Goal: Information Seeking & Learning: Compare options

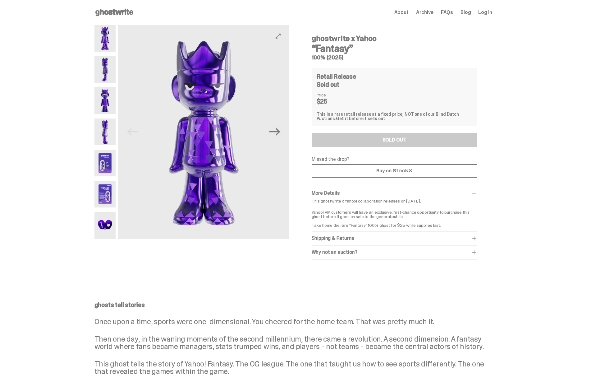
click at [110, 12] on use at bounding box center [114, 12] width 38 height 7
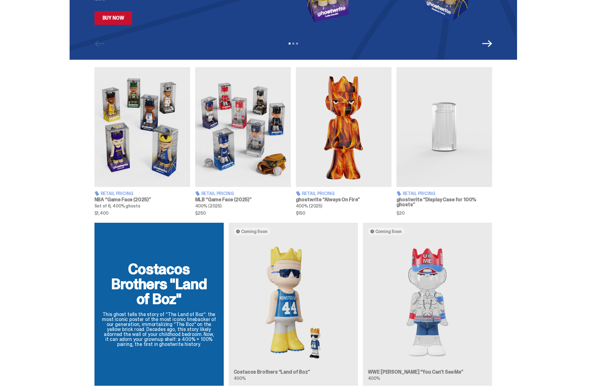
scroll to position [164, 0]
click at [146, 150] on img at bounding box center [143, 127] width 96 height 120
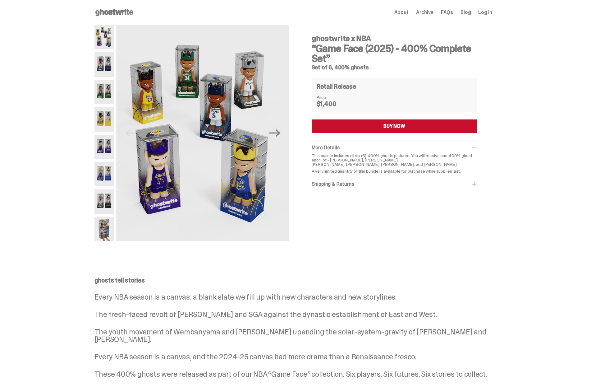
click at [130, 12] on use at bounding box center [114, 12] width 38 height 7
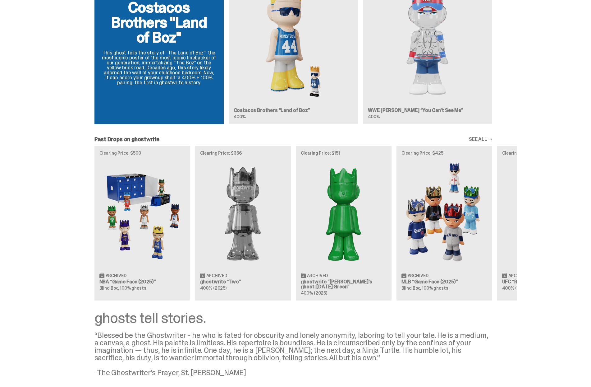
scroll to position [428, 0]
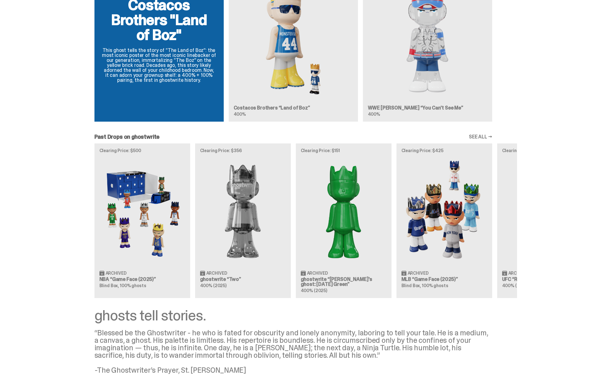
click at [162, 166] on div "Clearing Price: $500 Archived NBA “Game Face (2025)” Blind Box, 100% ghosts Cle…" at bounding box center [294, 220] width 448 height 154
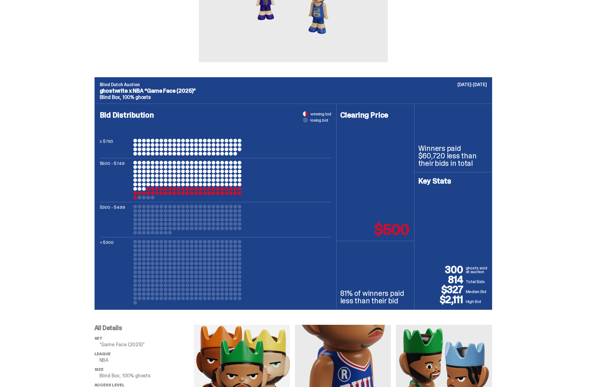
scroll to position [169, 0]
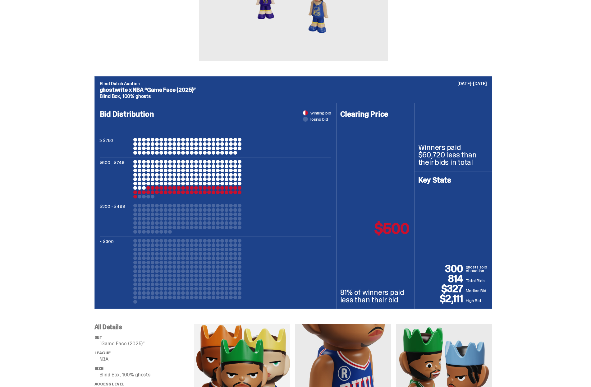
drag, startPoint x: 141, startPoint y: 195, endPoint x: 137, endPoint y: 197, distance: 4.5
click at [141, 195] on div at bounding box center [140, 197] width 4 height 4
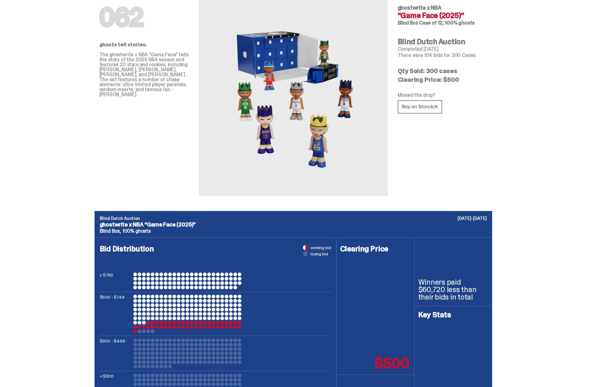
scroll to position [0, 0]
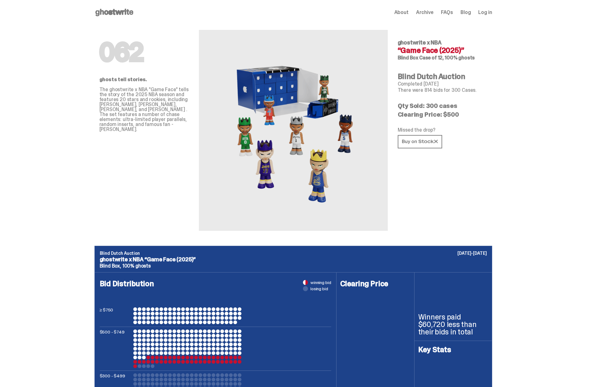
drag, startPoint x: 459, startPoint y: 115, endPoint x: 445, endPoint y: 116, distance: 13.4
click at [445, 116] on p "Clearing Price: $500" at bounding box center [443, 114] width 90 height 6
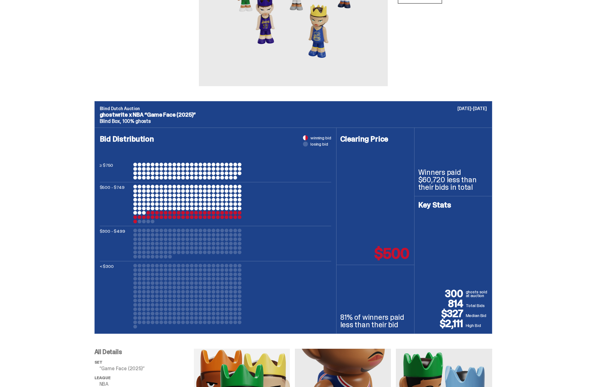
scroll to position [146, 0]
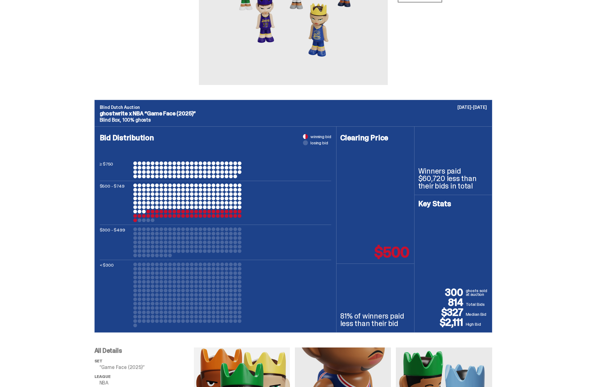
drag, startPoint x: 444, startPoint y: 323, endPoint x: 466, endPoint y: 323, distance: 22.4
click at [466, 323] on p "$2,111" at bounding box center [443, 322] width 48 height 10
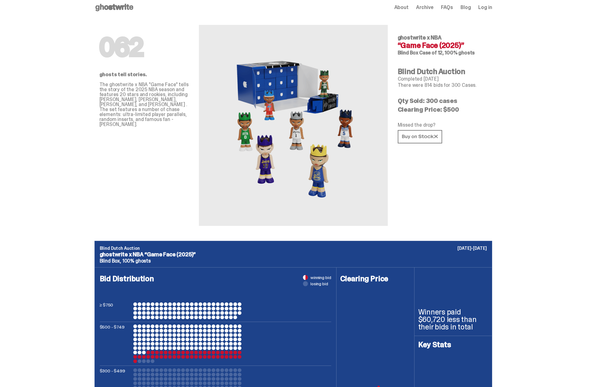
scroll to position [0, 0]
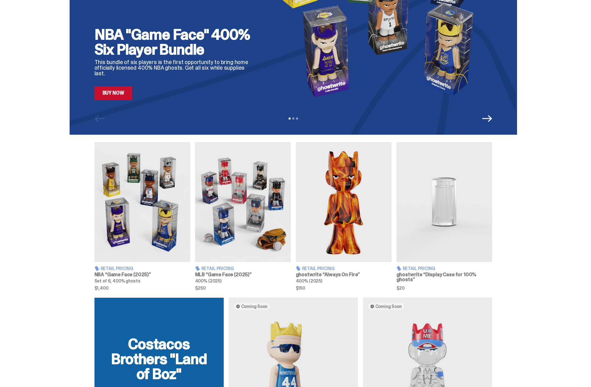
scroll to position [96, 0]
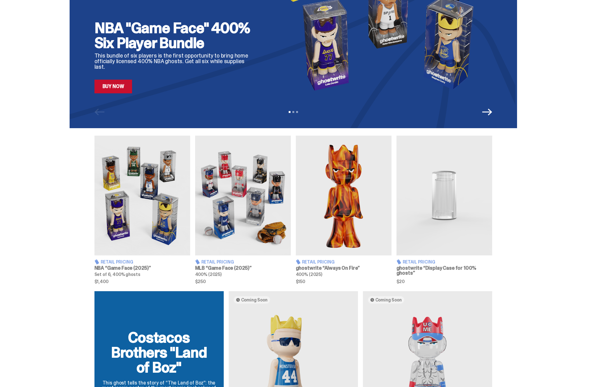
click at [146, 180] on img at bounding box center [143, 196] width 96 height 120
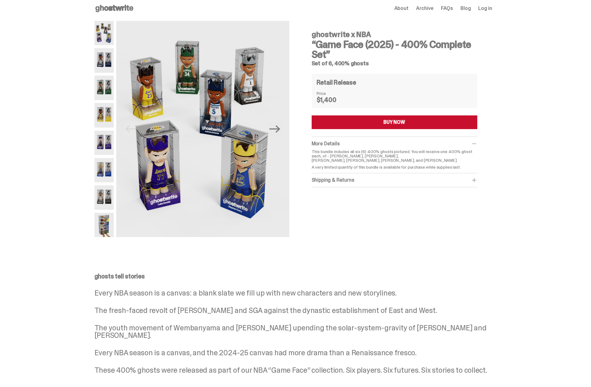
scroll to position [9, 0]
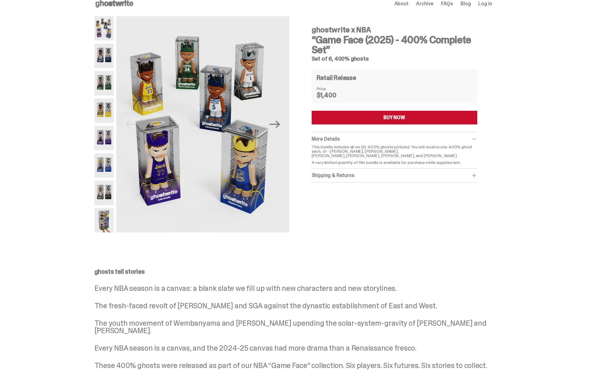
click at [475, 175] on span at bounding box center [474, 175] width 6 height 6
